Goal: Navigation & Orientation: Find specific page/section

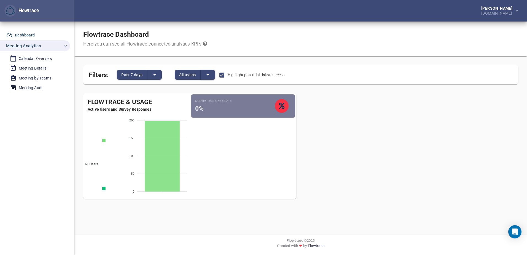
click at [207, 74] on icon "split button" at bounding box center [208, 74] width 7 height 7
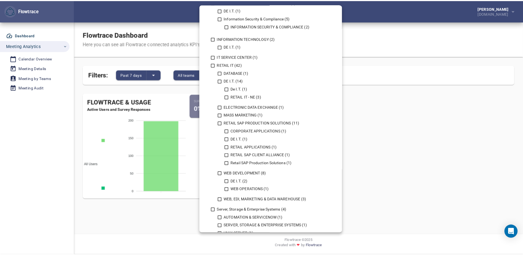
scroll to position [331, 0]
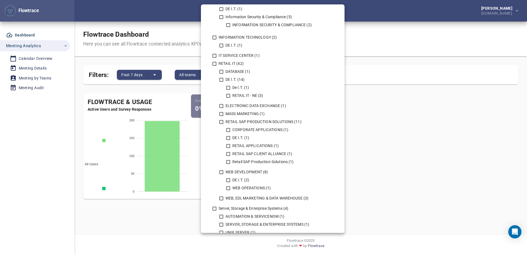
click at [435, 133] on div at bounding box center [263, 127] width 527 height 255
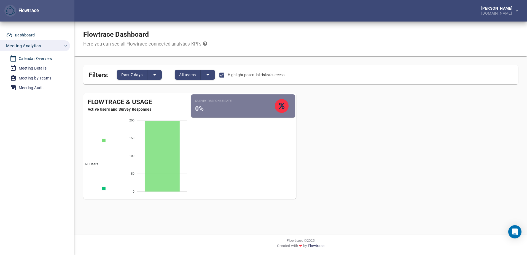
click at [43, 58] on div "Calendar Overview" at bounding box center [36, 58] width 34 height 7
